Goal: Find specific page/section: Find specific page/section

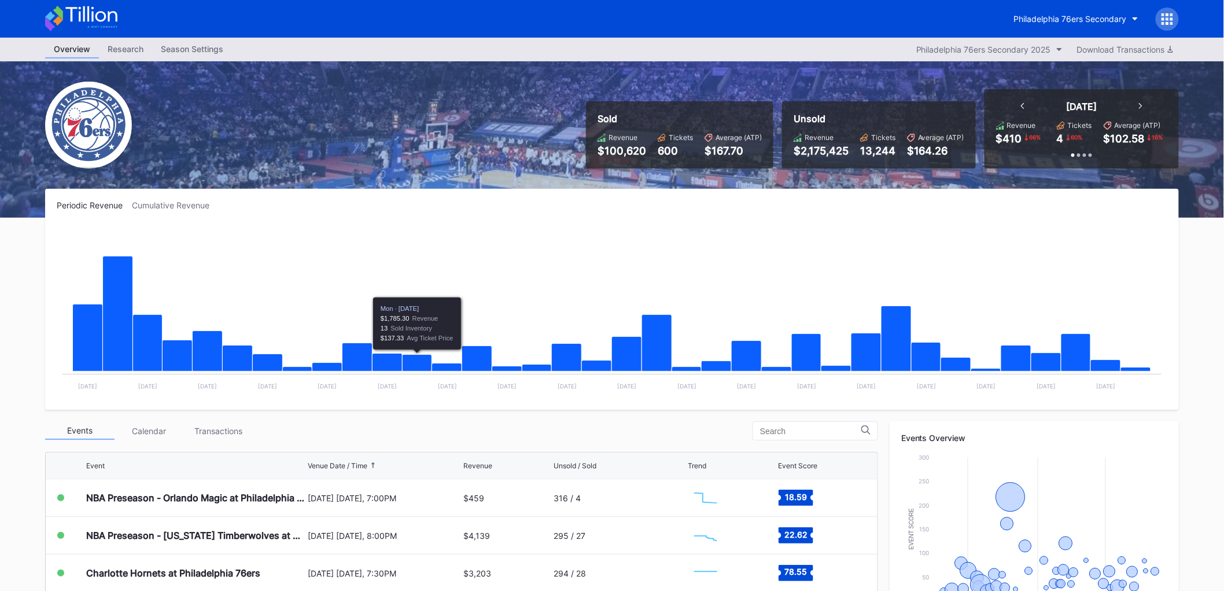
click at [204, 434] on div "Transactions" at bounding box center [218, 431] width 69 height 18
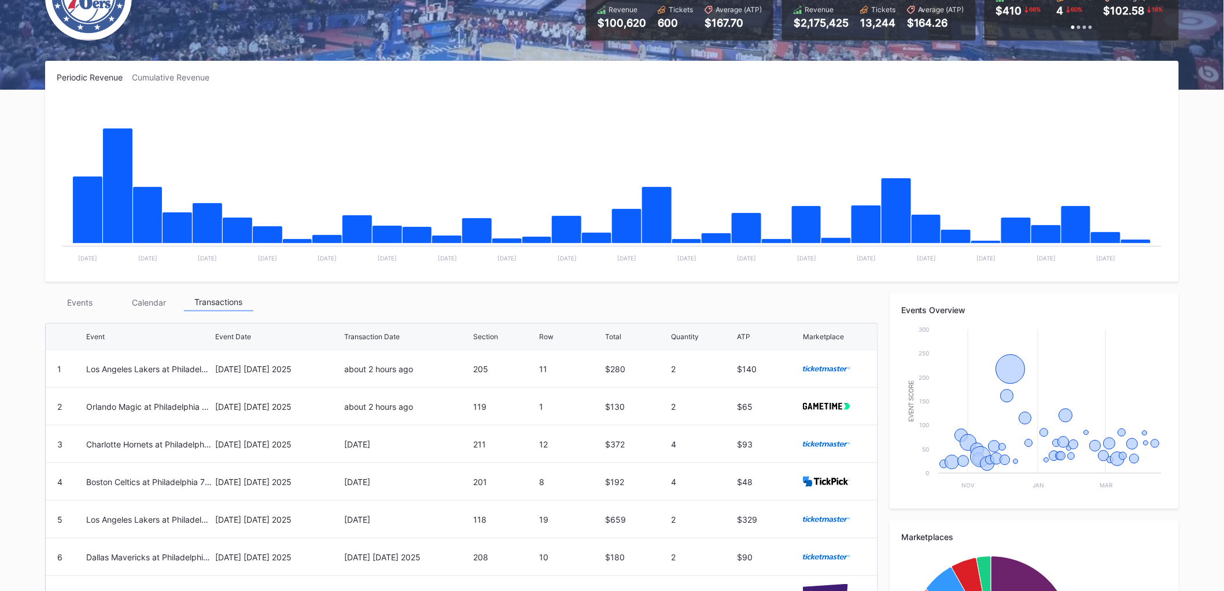
scroll to position [128, 0]
click at [93, 297] on div "Events" at bounding box center [79, 302] width 69 height 18
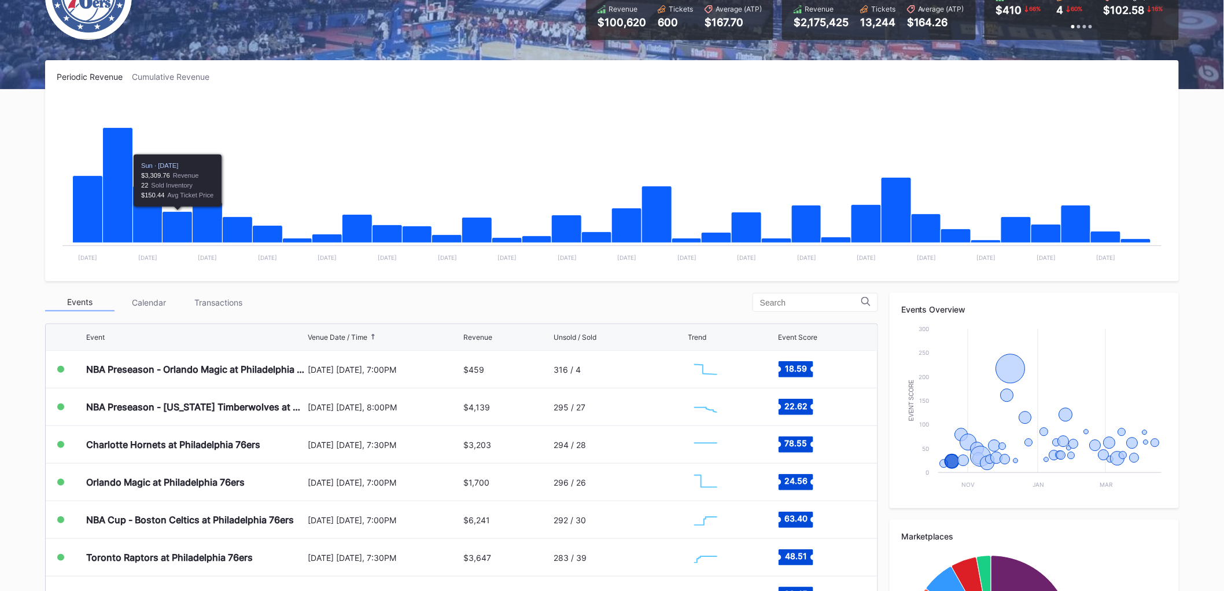
click at [210, 299] on div "Transactions" at bounding box center [218, 302] width 69 height 18
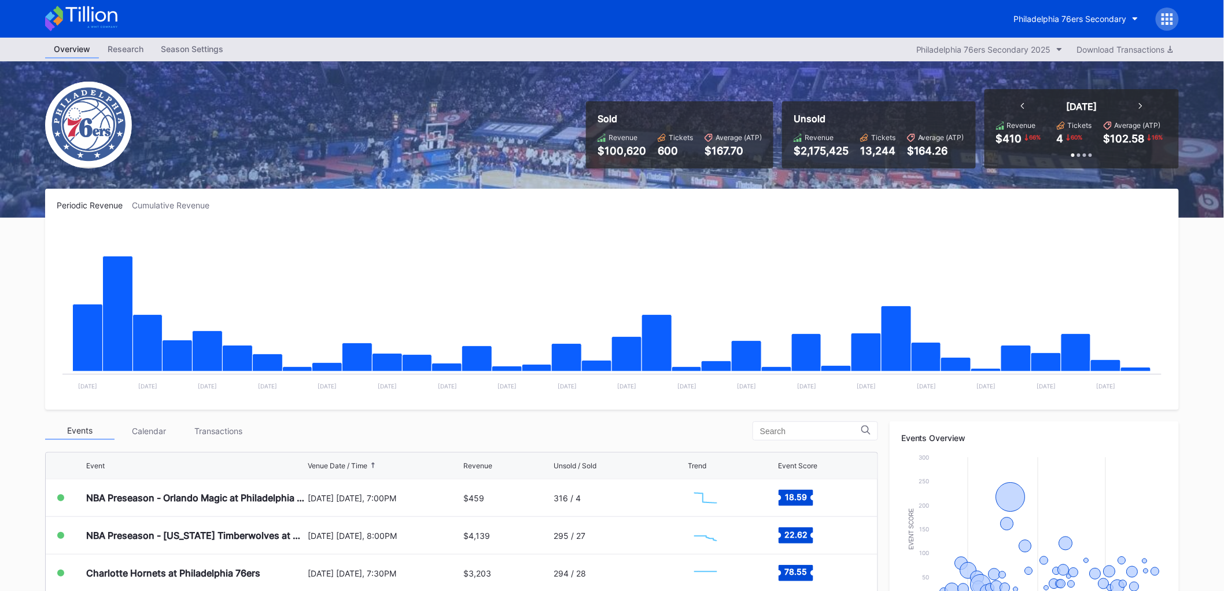
click at [211, 424] on div "Transactions" at bounding box center [218, 431] width 69 height 18
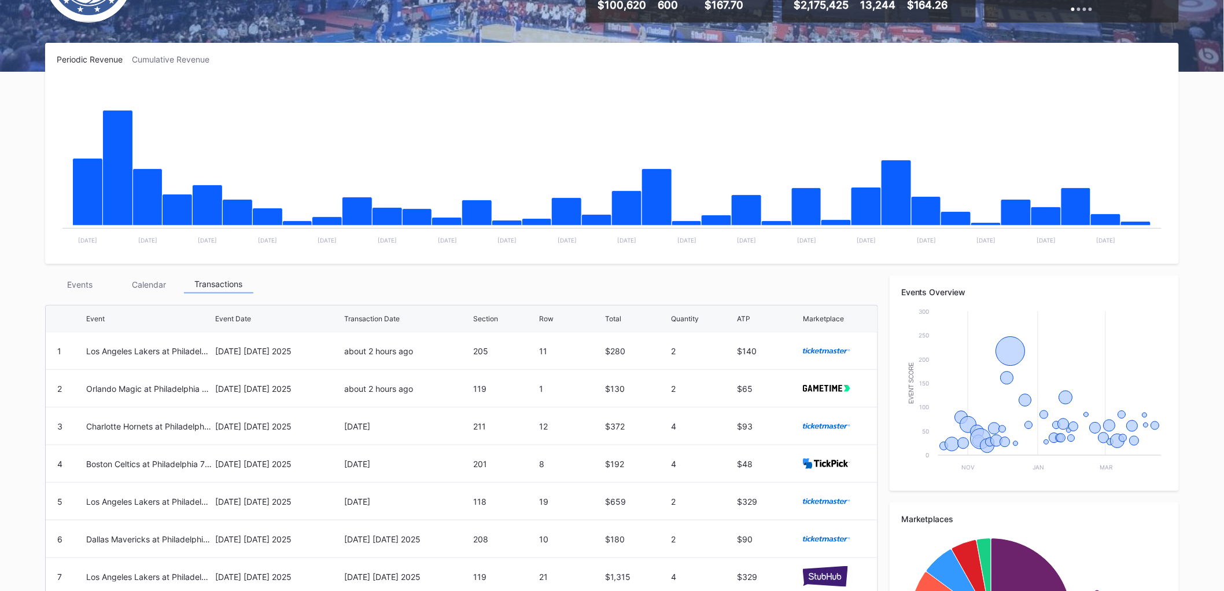
scroll to position [302, 0]
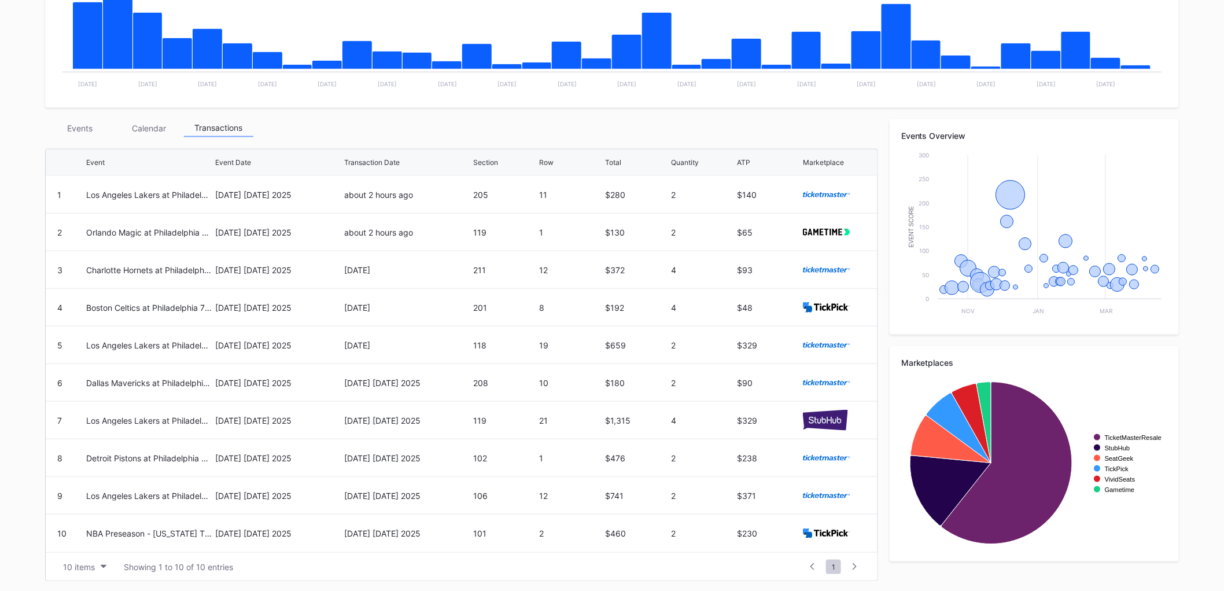
click at [96, 185] on div "Los Angeles Lakers at Philadelphia 76ers" at bounding box center [149, 194] width 126 height 37
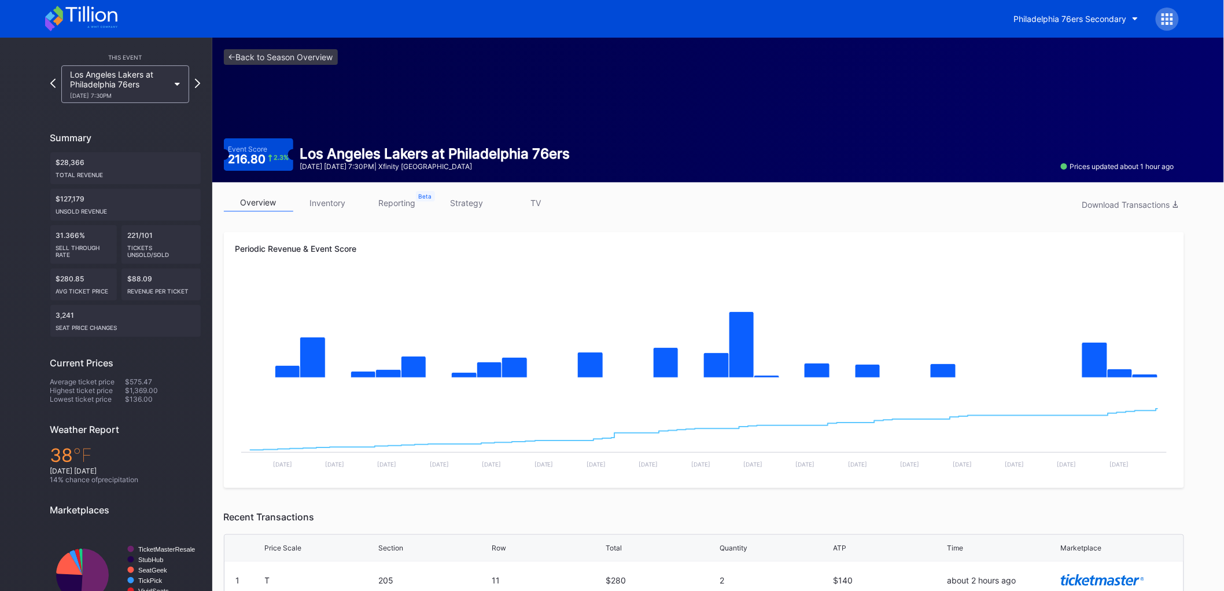
click at [79, 20] on icon at bounding box center [90, 14] width 51 height 16
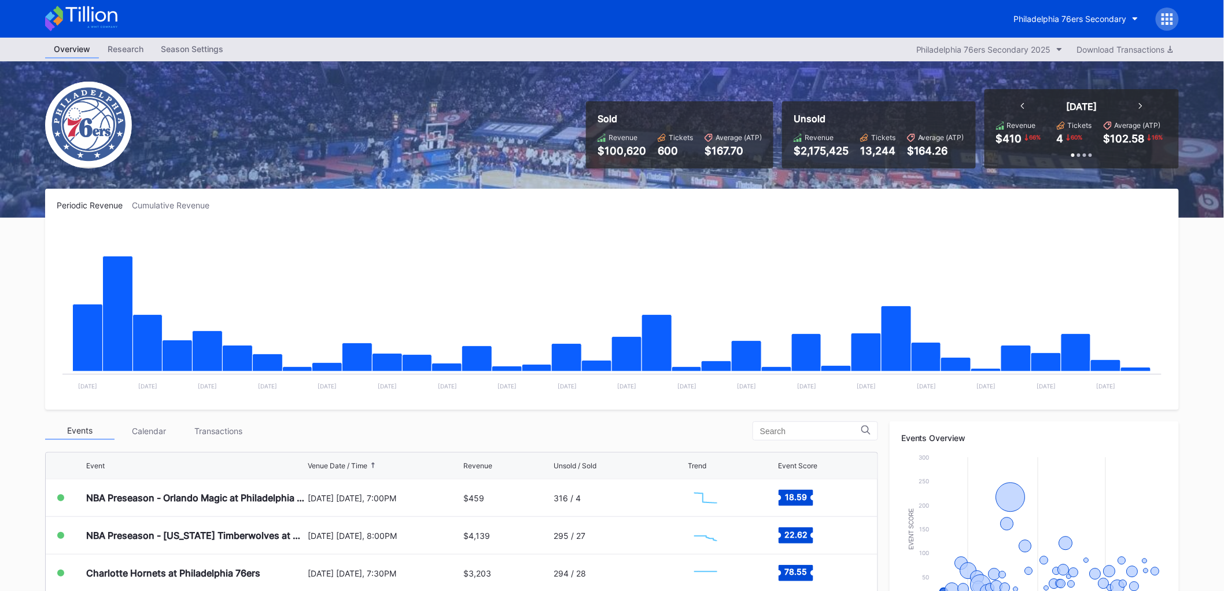
click at [192, 425] on div "Transactions" at bounding box center [218, 431] width 69 height 18
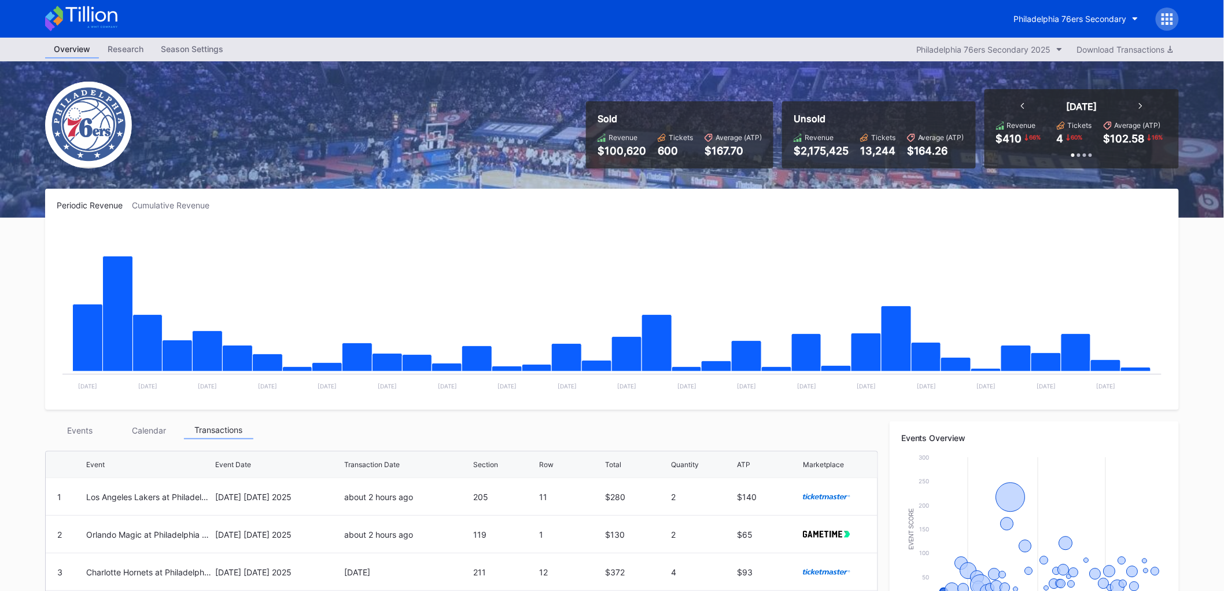
click at [76, 430] on div "Events" at bounding box center [79, 430] width 69 height 18
